Goal: Task Accomplishment & Management: Manage account settings

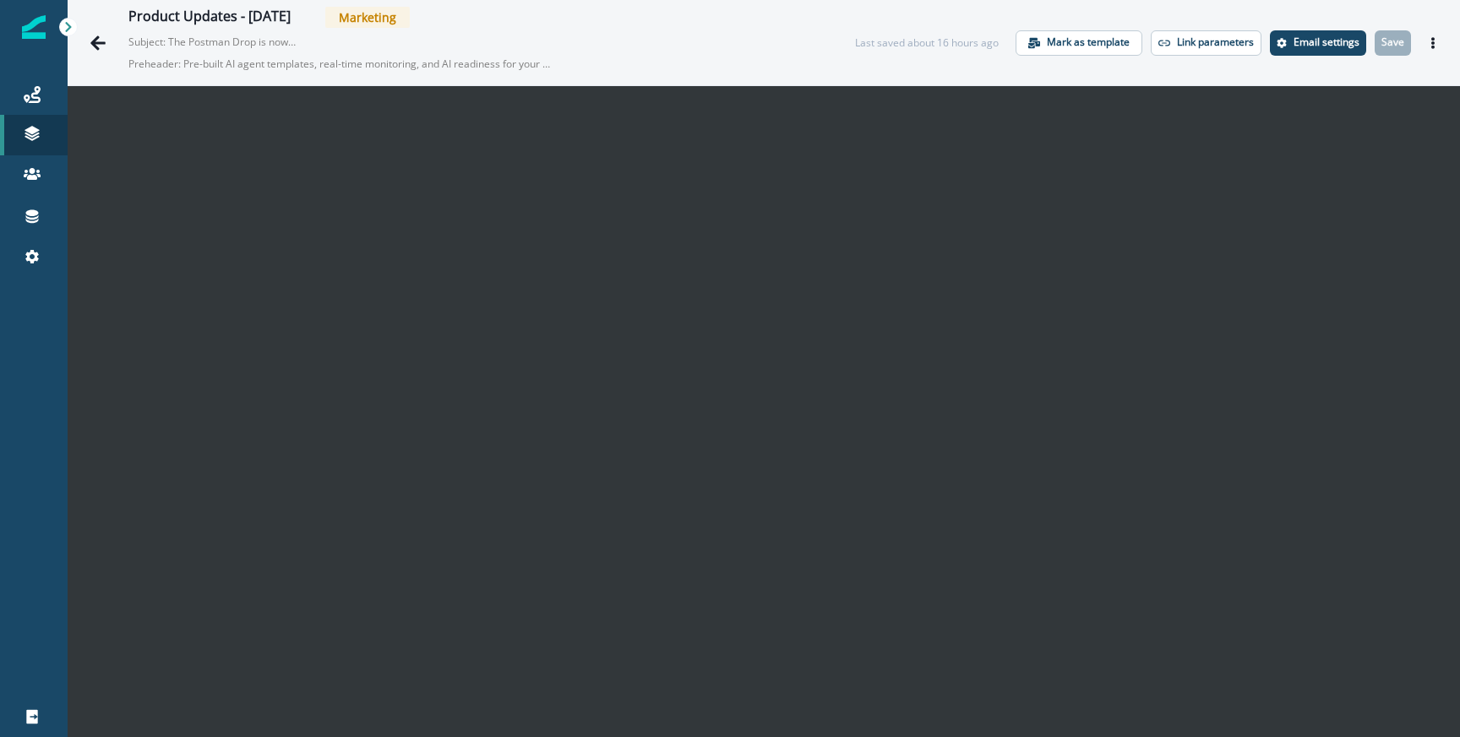
scroll to position [27, 0]
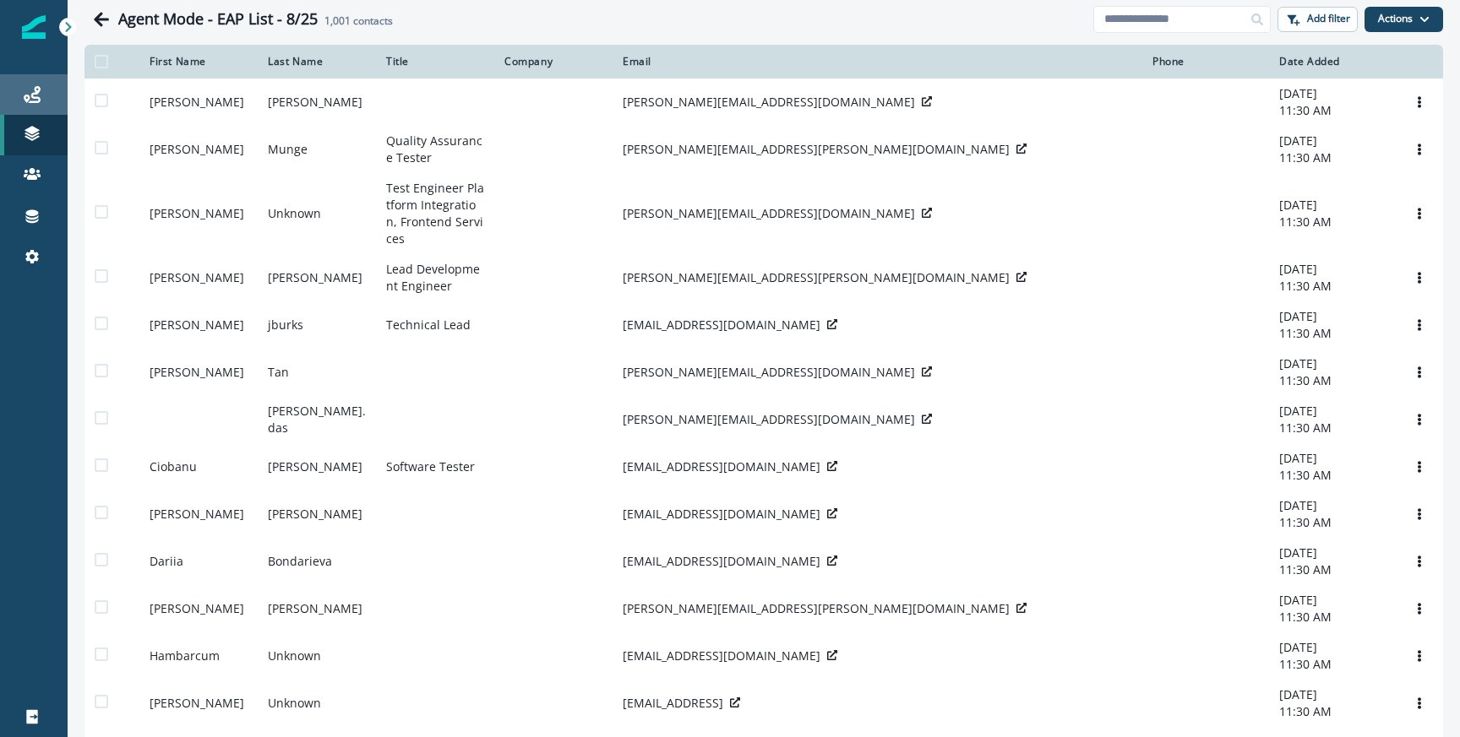
click at [28, 106] on link "Journeys" at bounding box center [34, 94] width 68 height 41
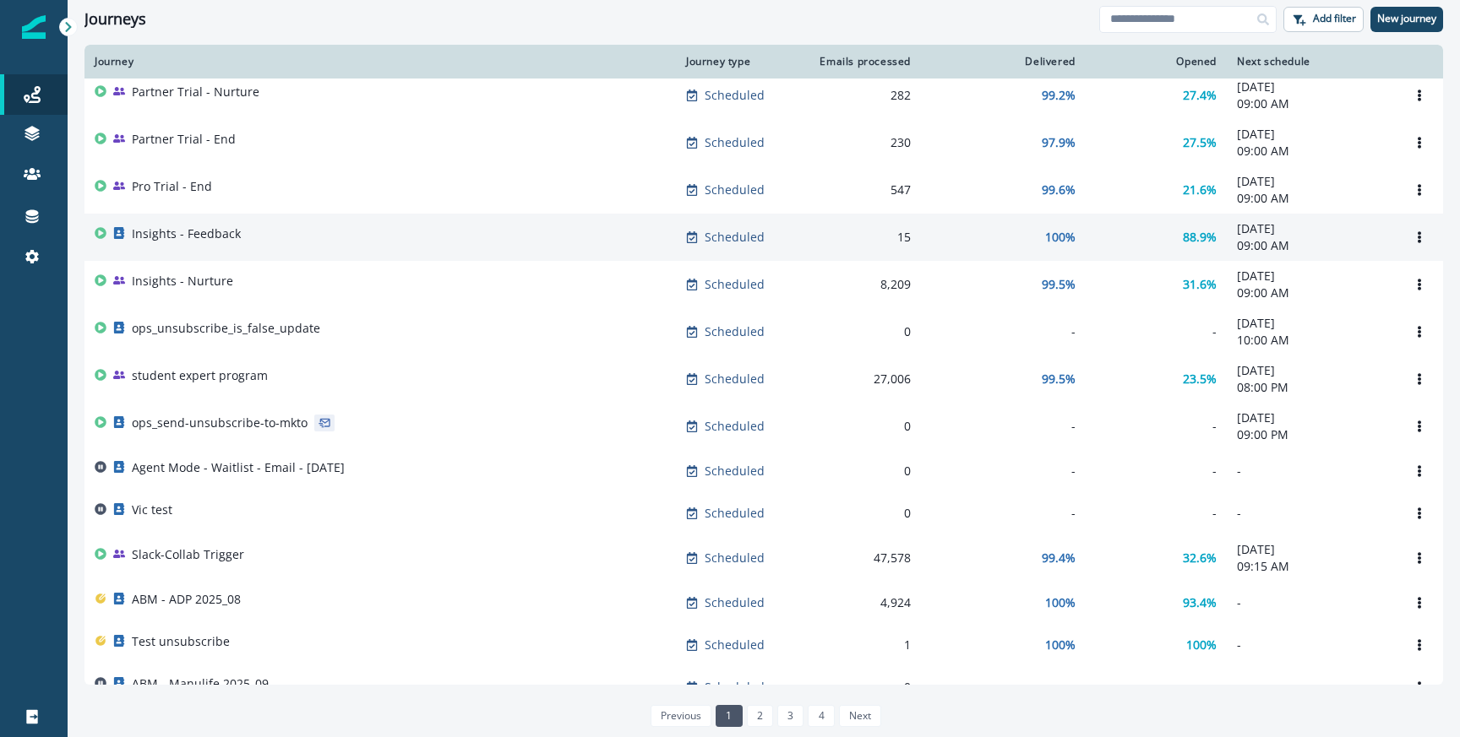
scroll to position [481, 0]
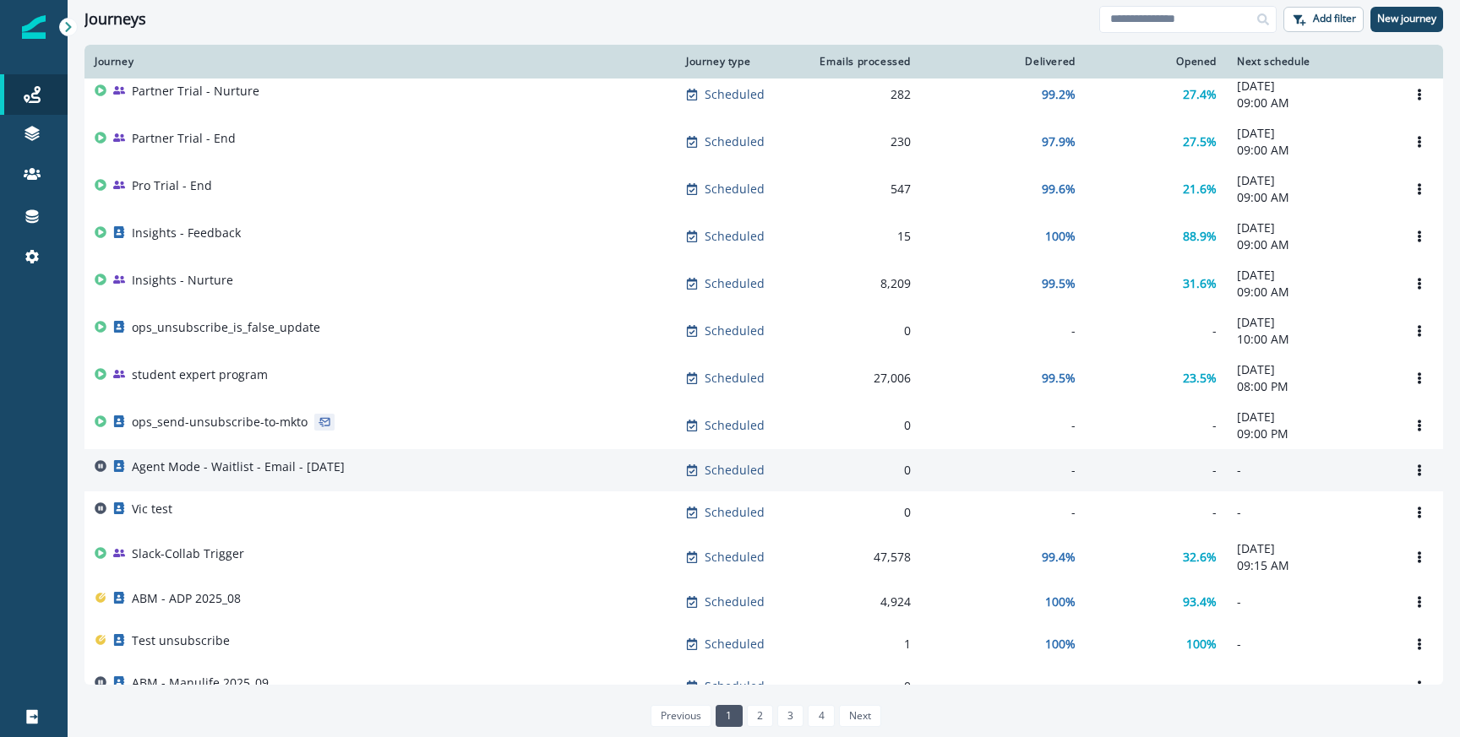
click at [496, 482] on div "Agent Mode - Waitlist - Email - [DATE]" at bounding box center [380, 471] width 571 height 24
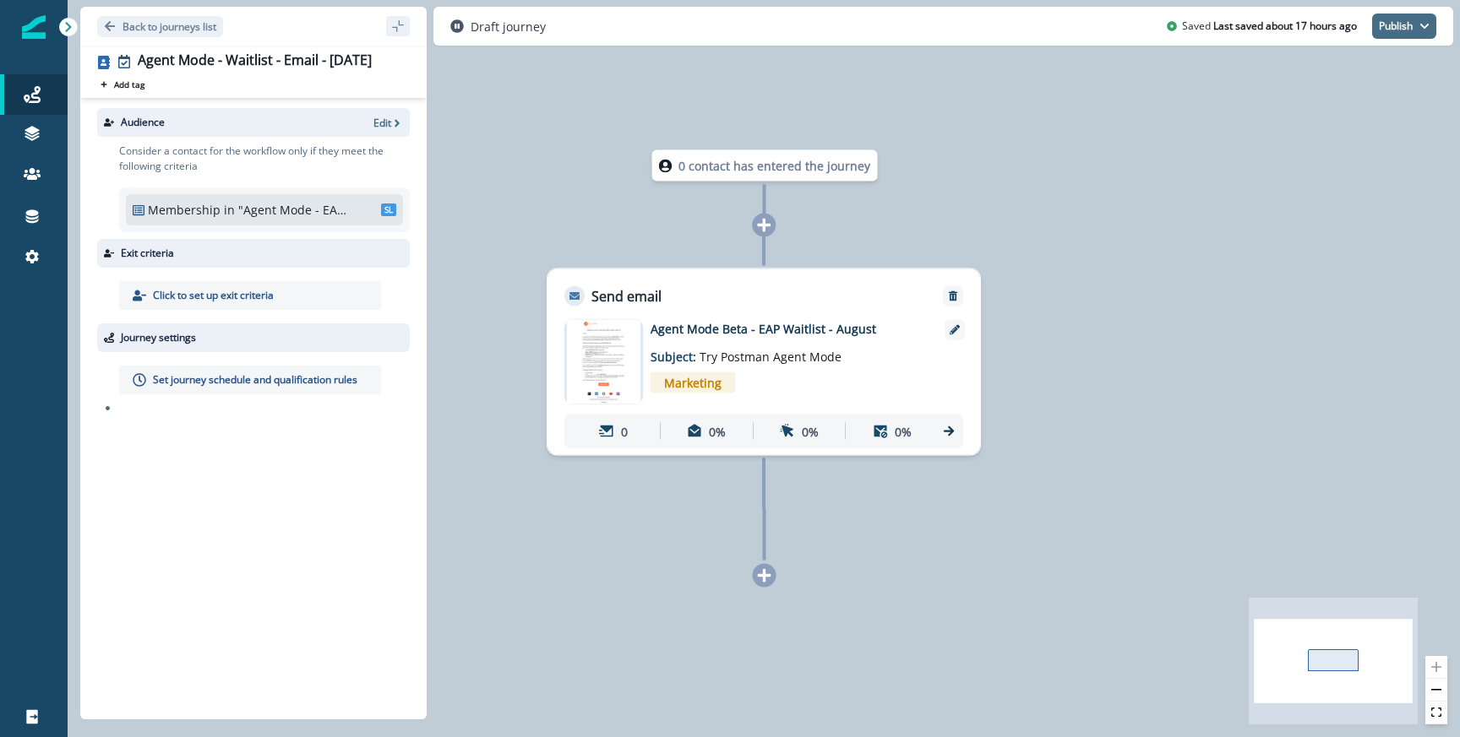
click at [1386, 35] on button "Publish" at bounding box center [1404, 26] width 64 height 25
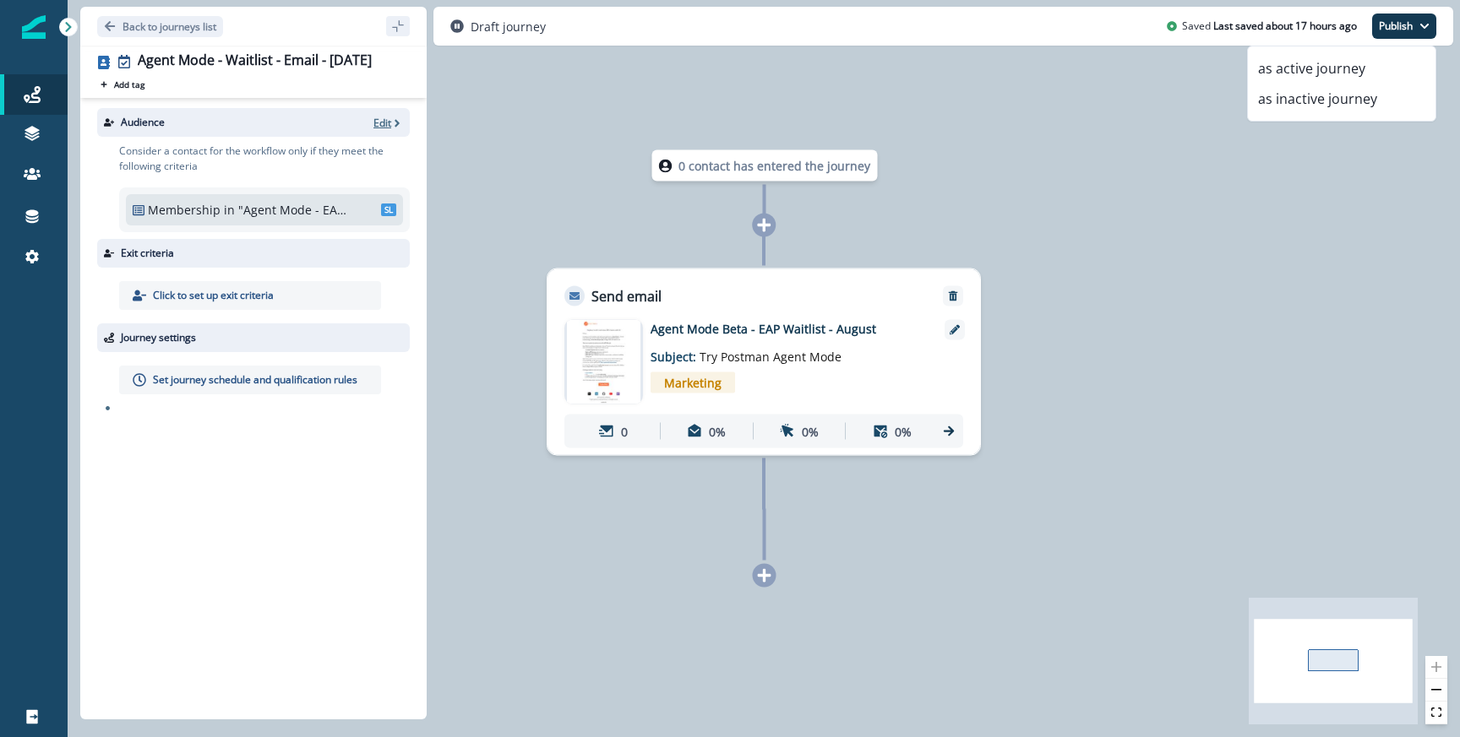
click at [384, 118] on p "Edit" at bounding box center [382, 123] width 18 height 14
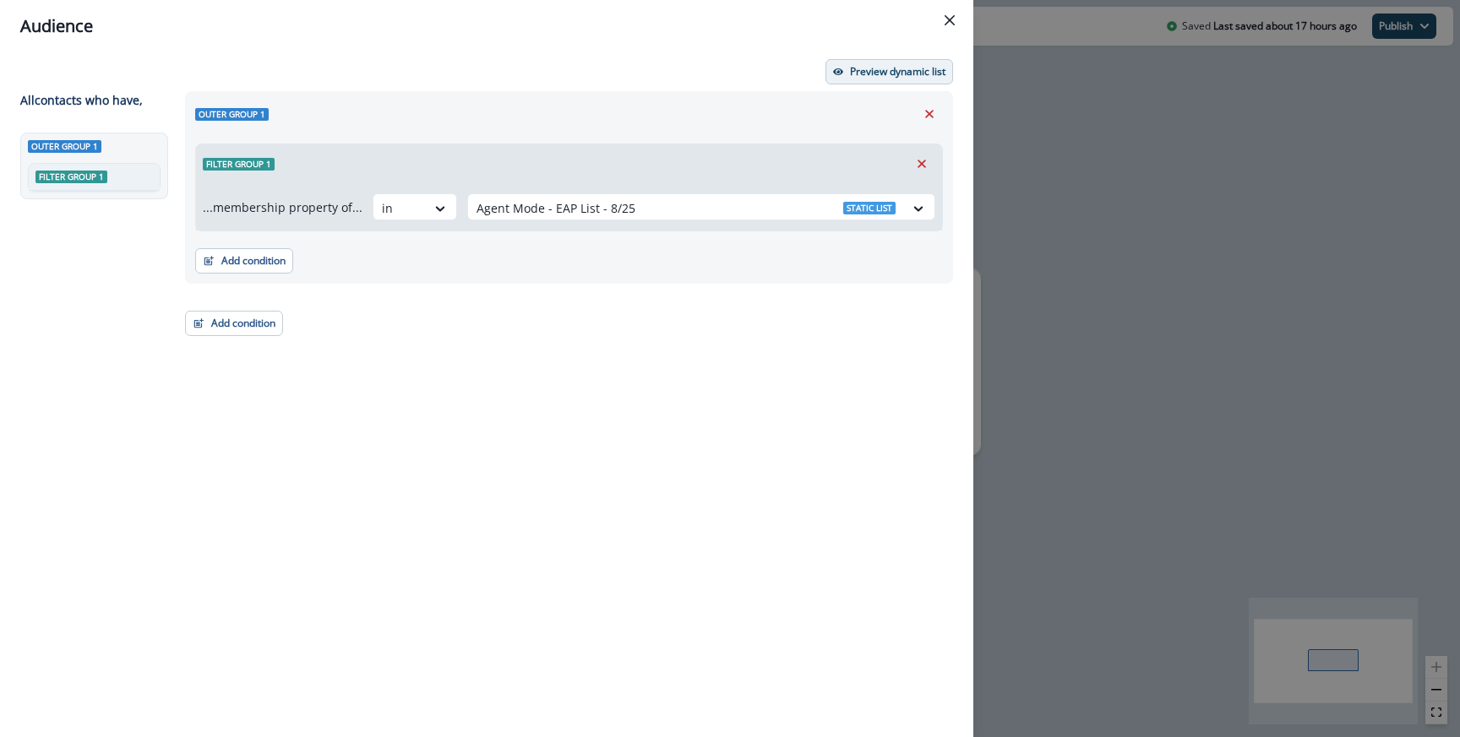
click at [917, 82] on button "Preview dynamic list" at bounding box center [889, 71] width 128 height 25
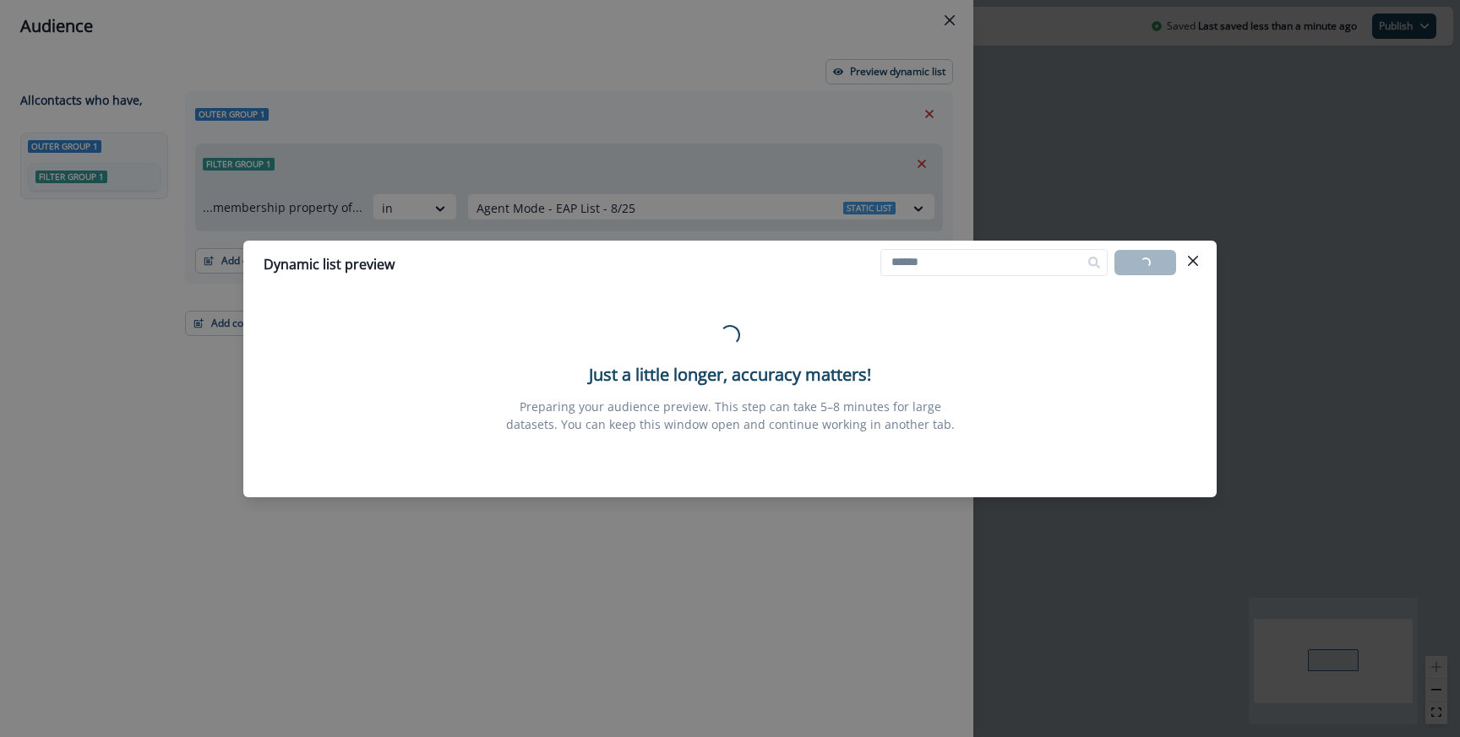
click at [719, 268] on div "Dynamic list preview" at bounding box center [730, 264] width 933 height 20
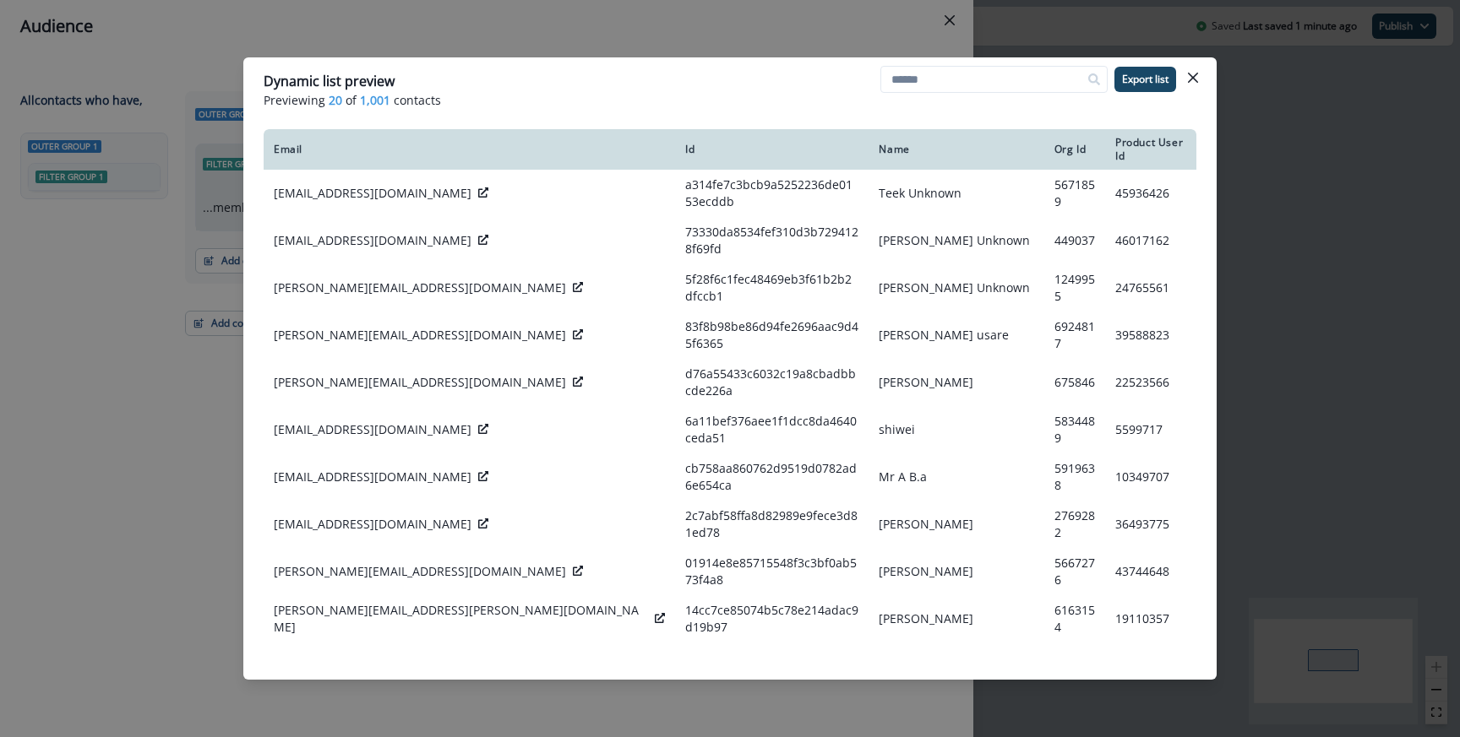
click at [1241, 255] on div "Dynamic list preview Previewing 20 of 1,001 contacts Export list Email Id Name …" at bounding box center [730, 368] width 1460 height 737
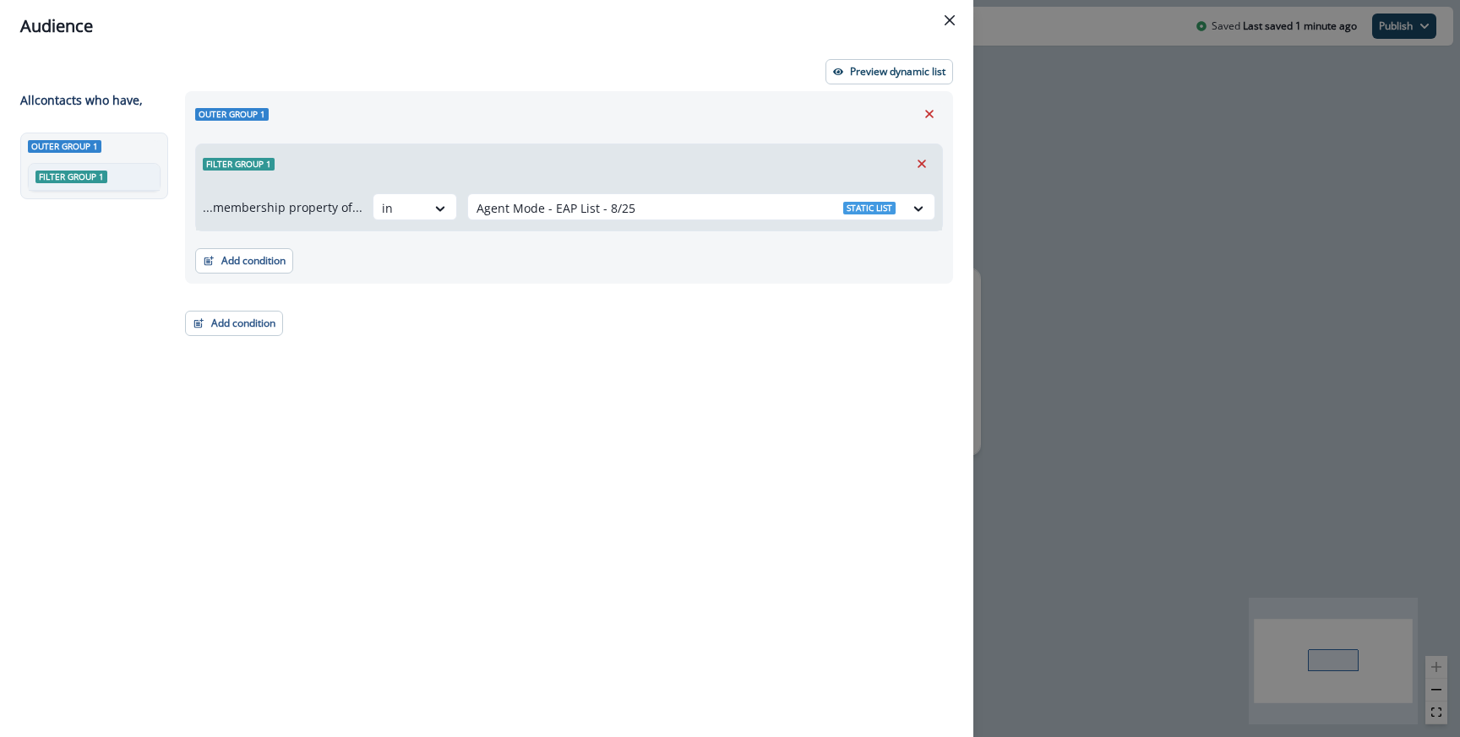
click at [1072, 270] on div "Audience Preview dynamic list All contact s who have, Outer group 1 Filter grou…" at bounding box center [730, 368] width 1460 height 737
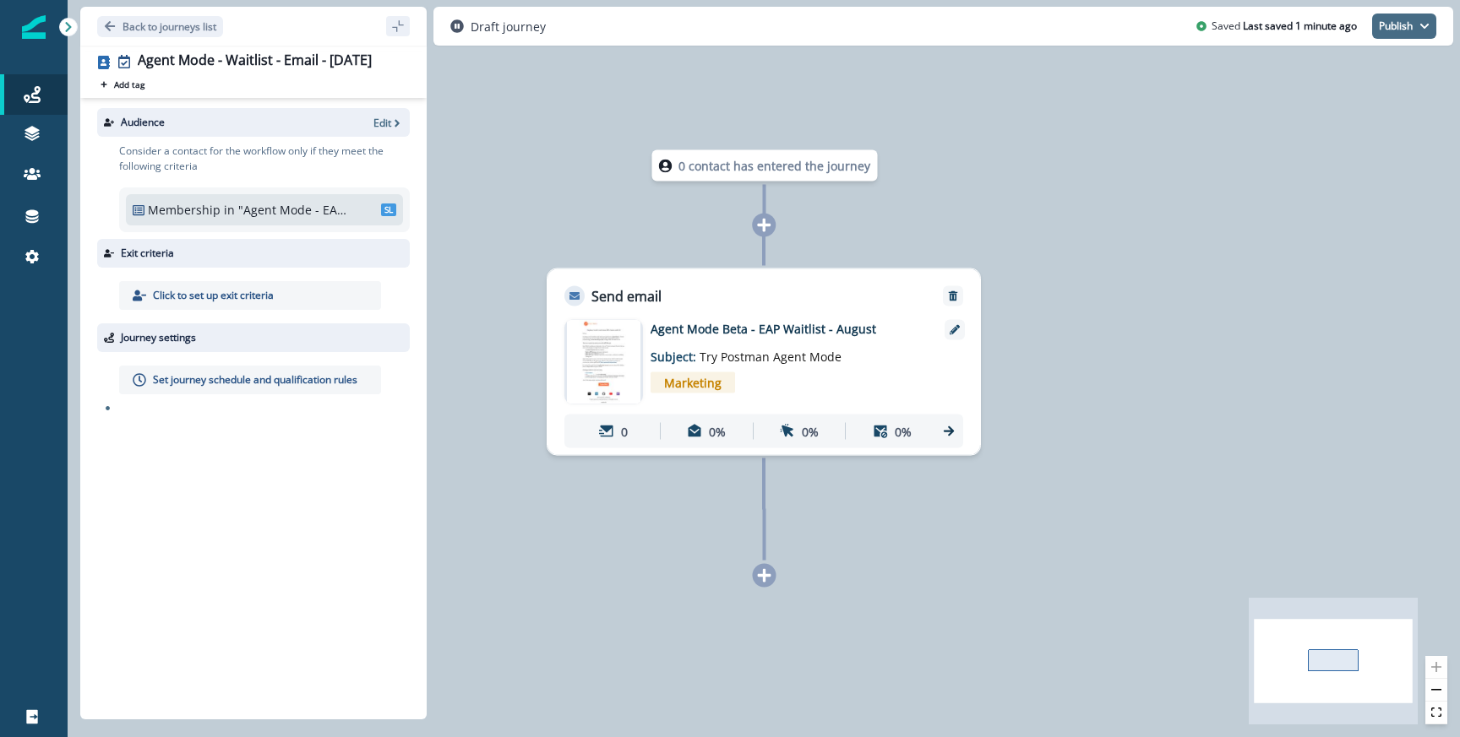
click at [1393, 29] on button "Publish" at bounding box center [1404, 26] width 64 height 25
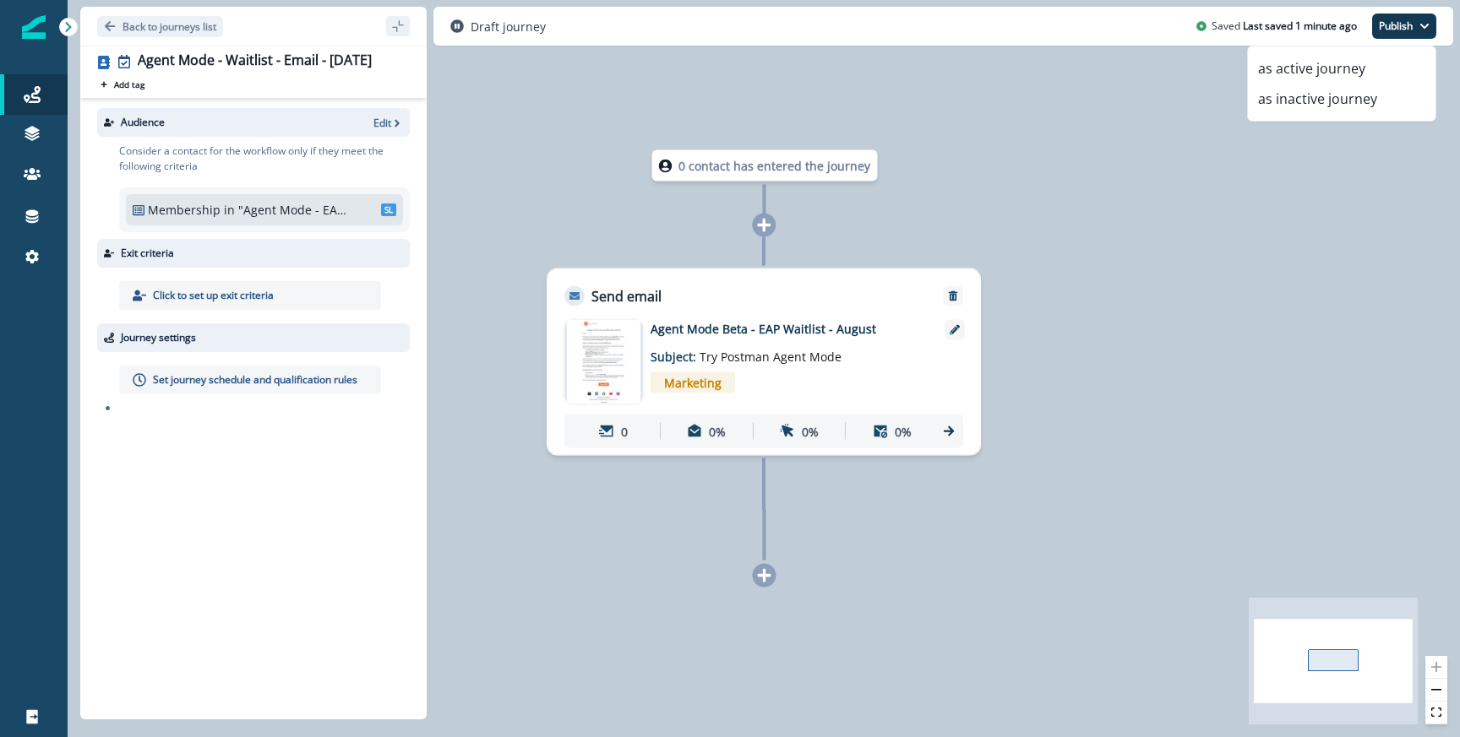
click at [300, 348] on div "Journey settings" at bounding box center [253, 338] width 313 height 29
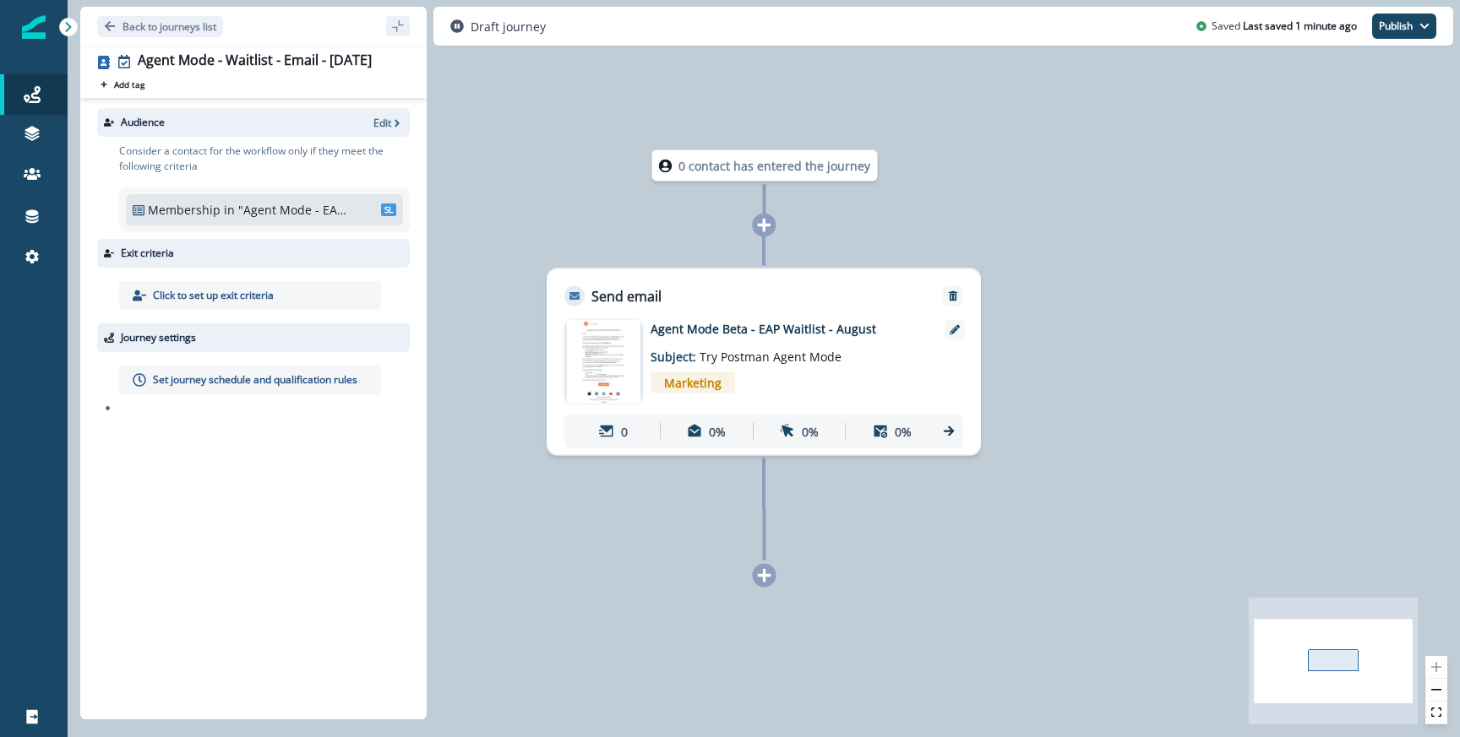
click at [282, 384] on p "Set journey schedule and qualification rules" at bounding box center [255, 380] width 204 height 15
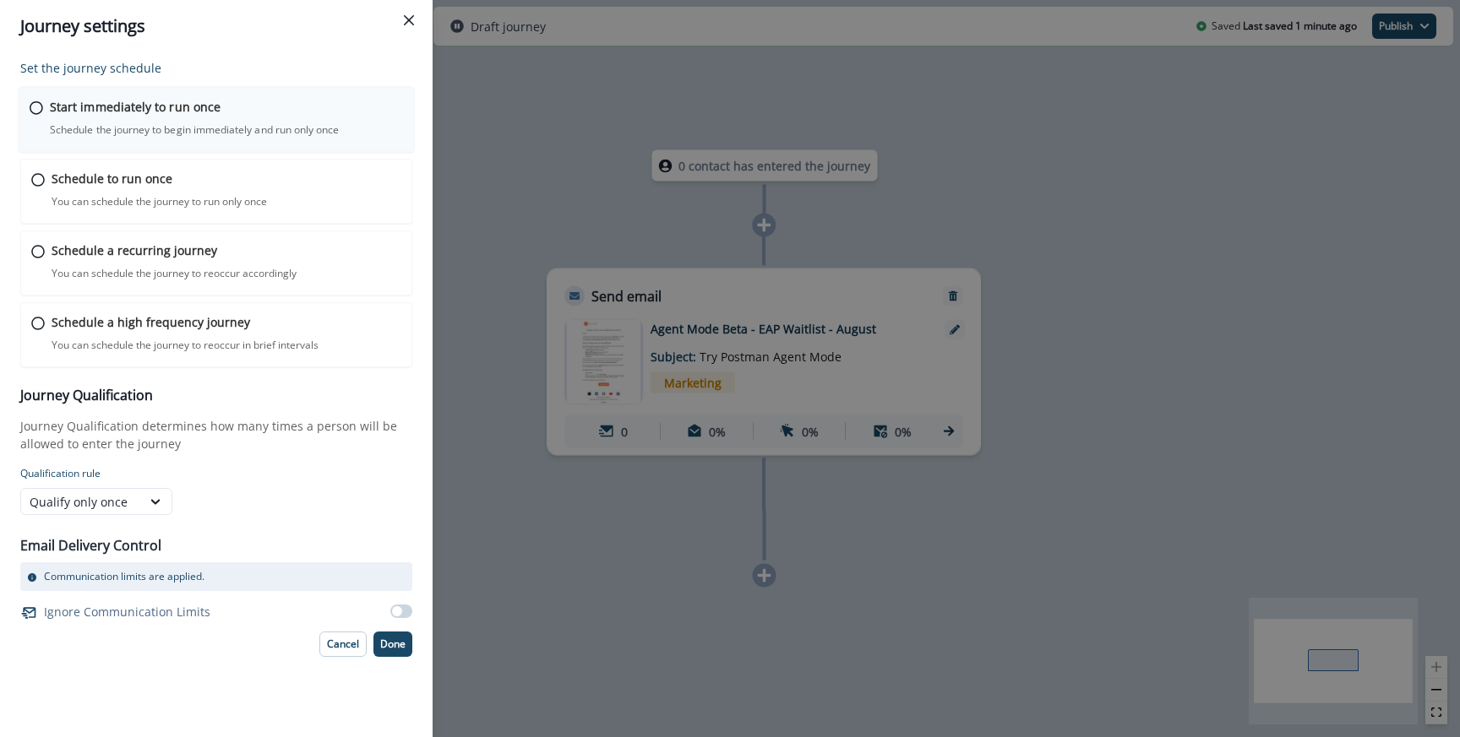
click at [202, 136] on p "Schedule the journey to begin immediately and run only once" at bounding box center [194, 129] width 289 height 15
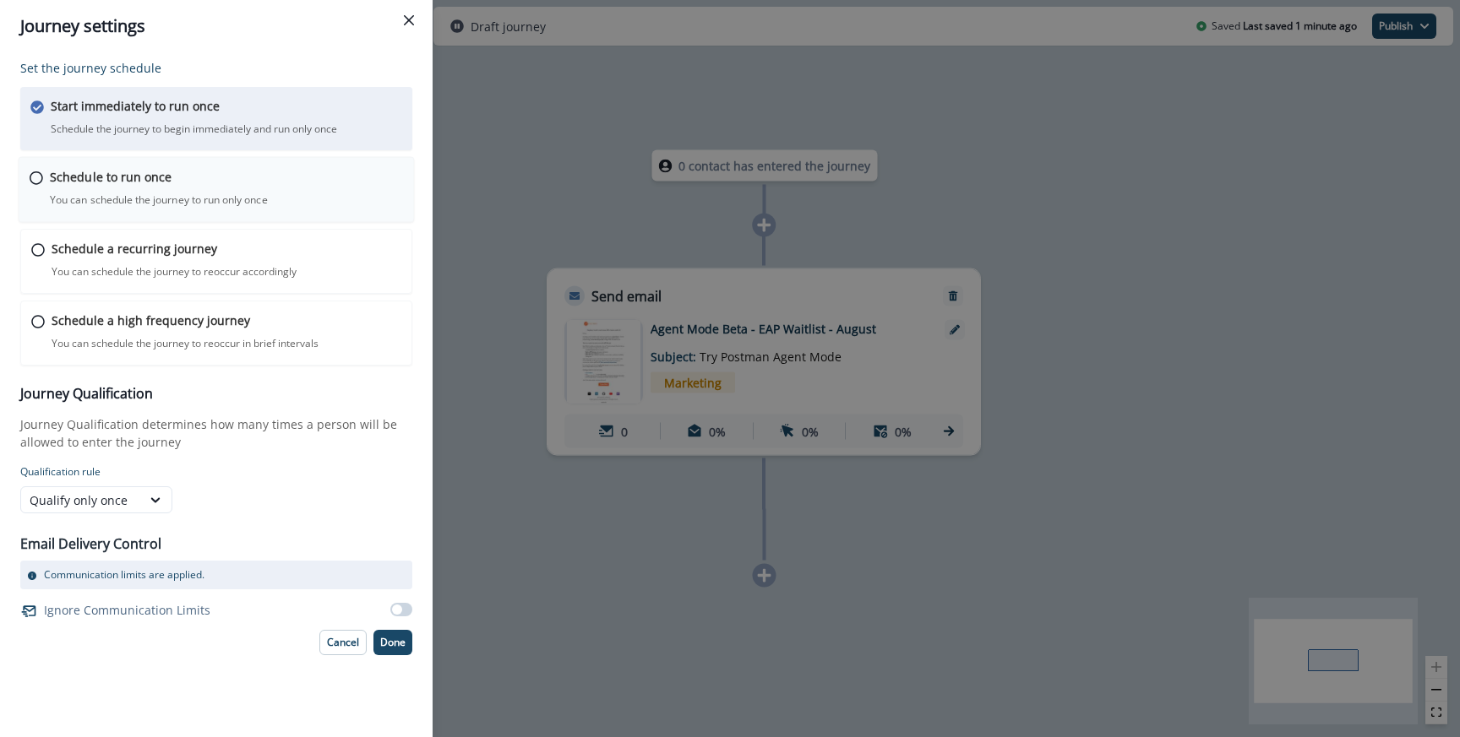
click at [171, 181] on div "Schedule to run once You can schedule the journey to run only once Journey is s…" at bounding box center [226, 188] width 353 height 40
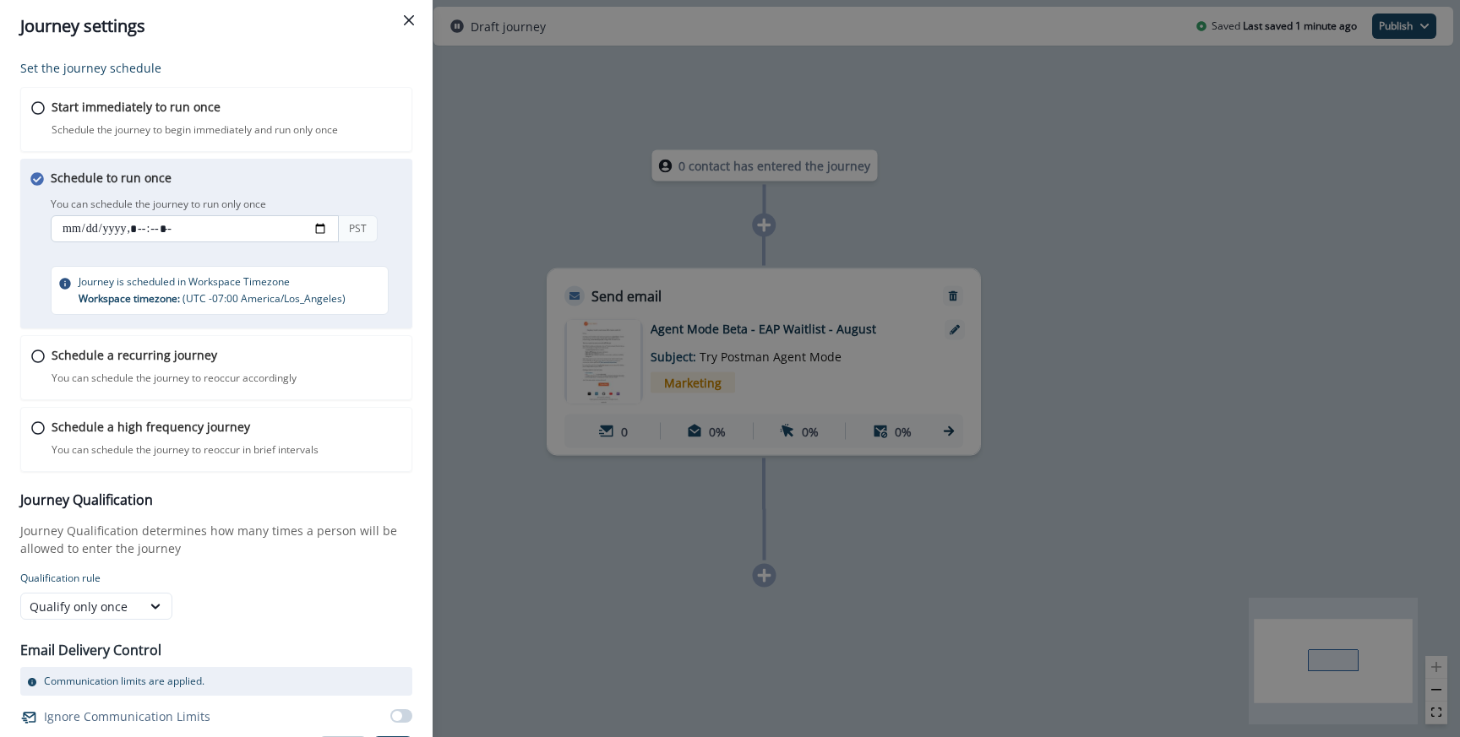
click at [91, 223] on input "datetime-local" at bounding box center [195, 228] width 288 height 27
click at [315, 226] on input "datetime-local" at bounding box center [195, 228] width 288 height 27
type input "**********"
click at [389, 176] on div "Schedule to run once You can schedule the journey to run only once You can sche…" at bounding box center [232, 242] width 363 height 146
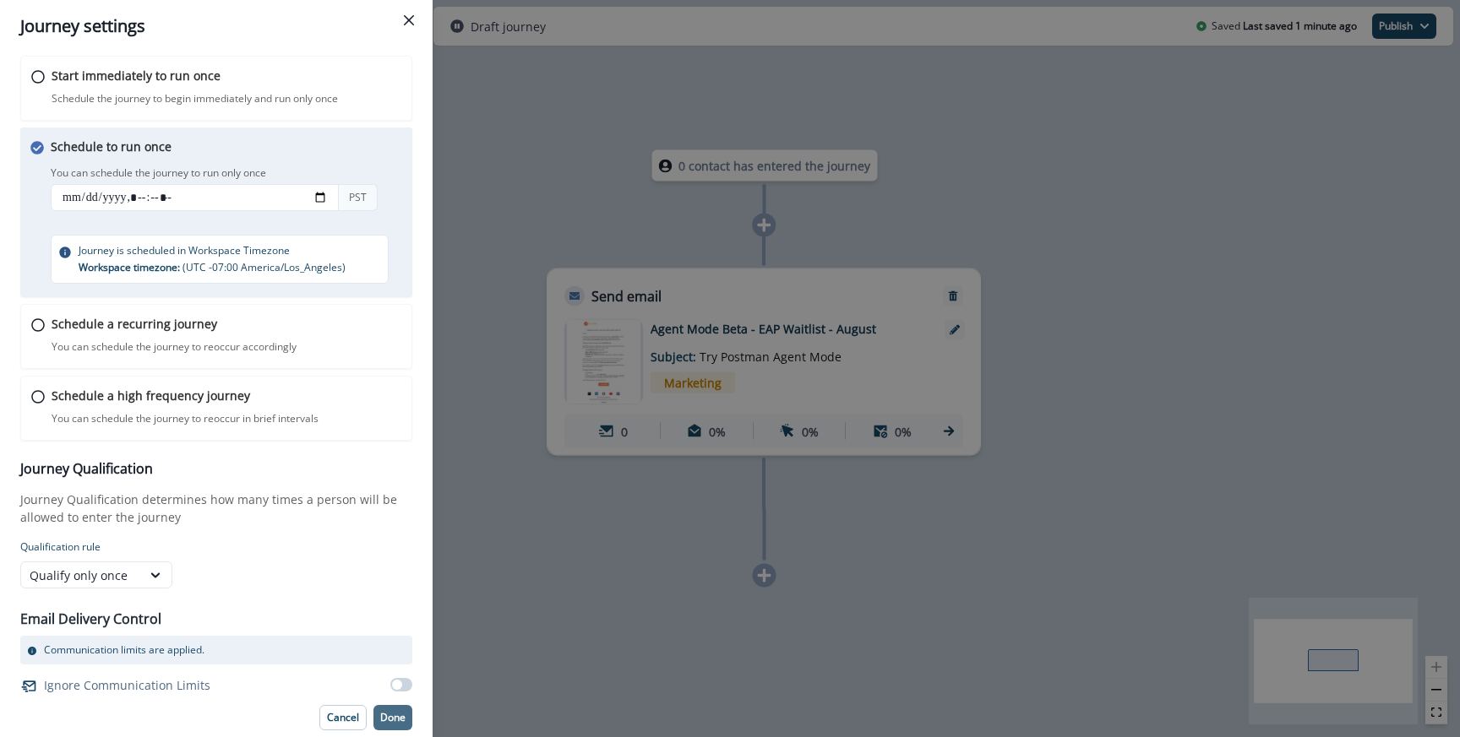
click at [382, 713] on p "Done" at bounding box center [392, 718] width 25 height 12
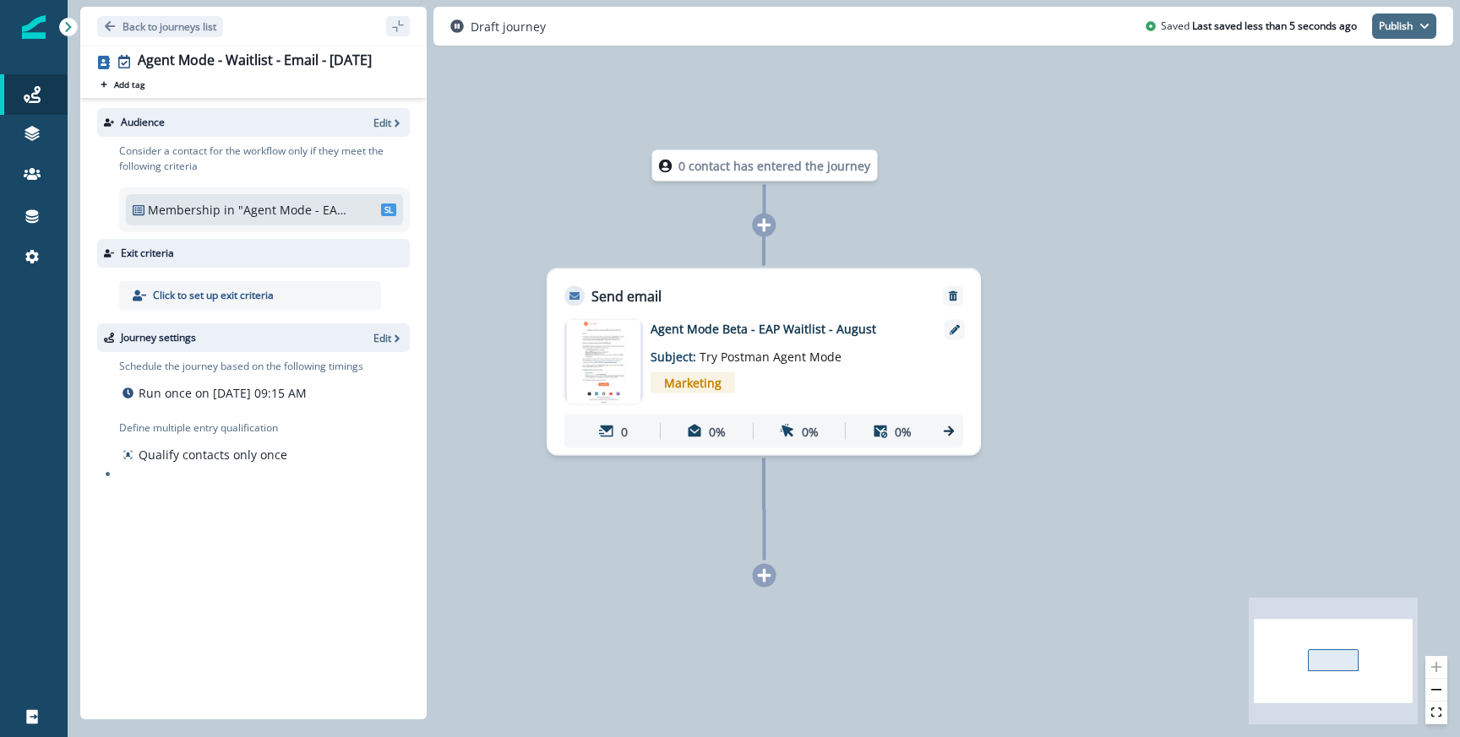
click at [1423, 30] on icon "button" at bounding box center [1424, 26] width 10 height 10
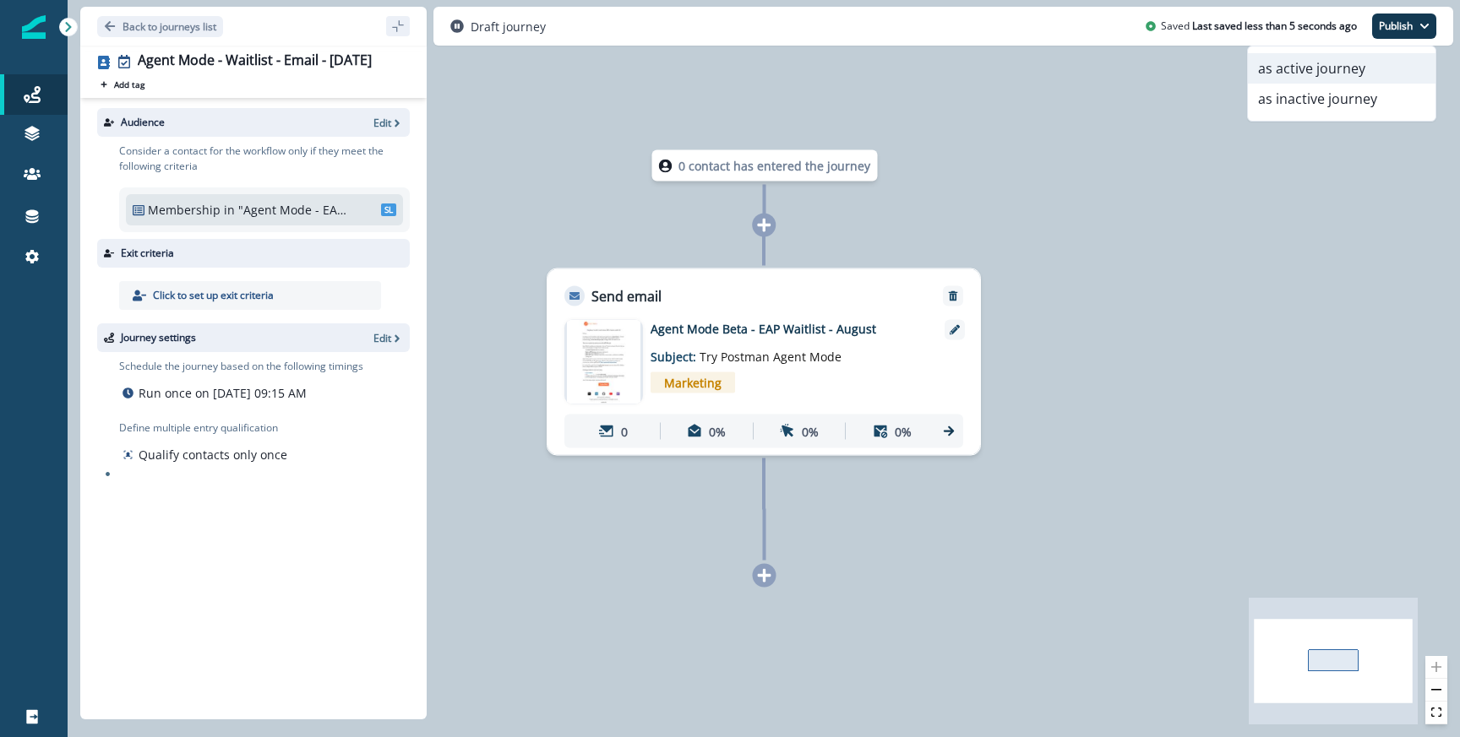
click at [1323, 69] on button "as active journey" at bounding box center [1342, 68] width 188 height 30
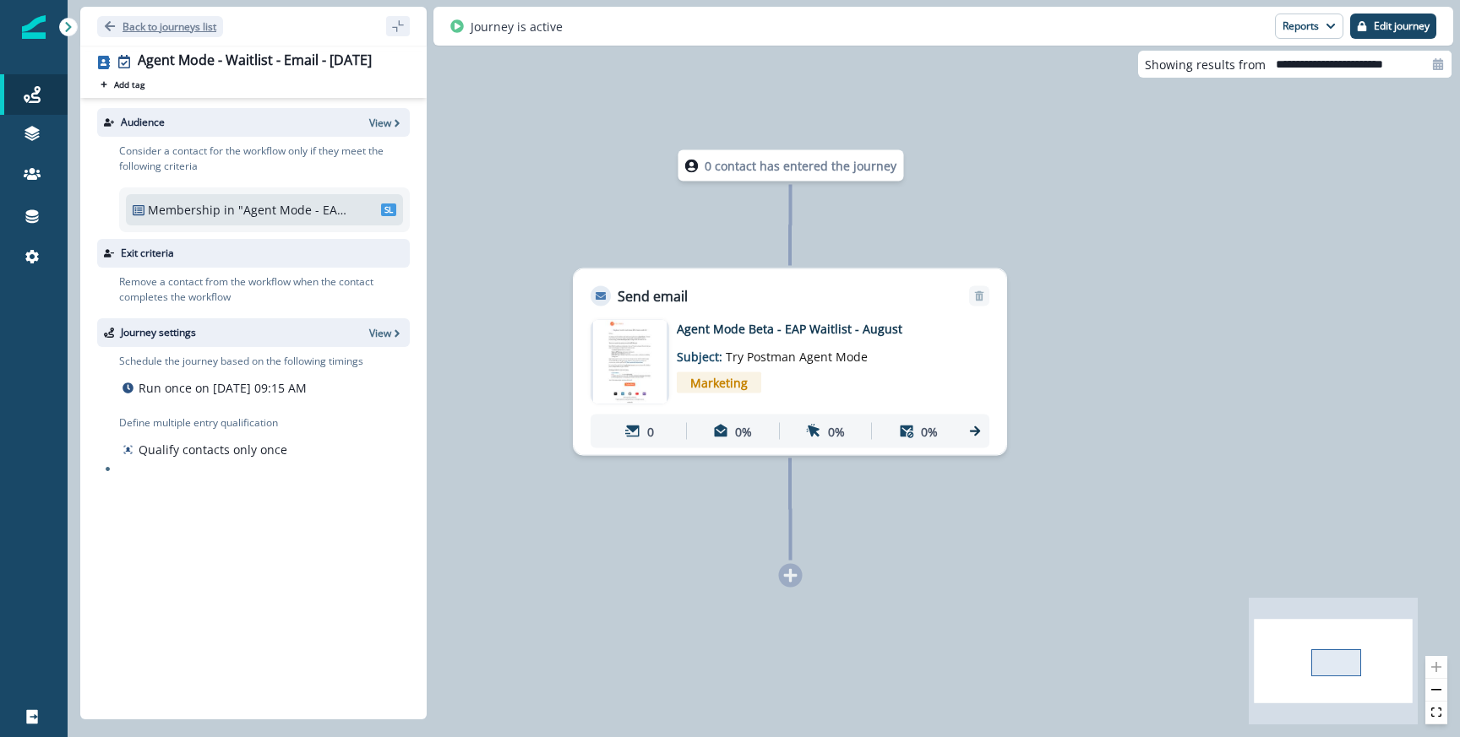
click at [136, 26] on p "Back to journeys list" at bounding box center [169, 26] width 94 height 14
